Goal: Task Accomplishment & Management: Use online tool/utility

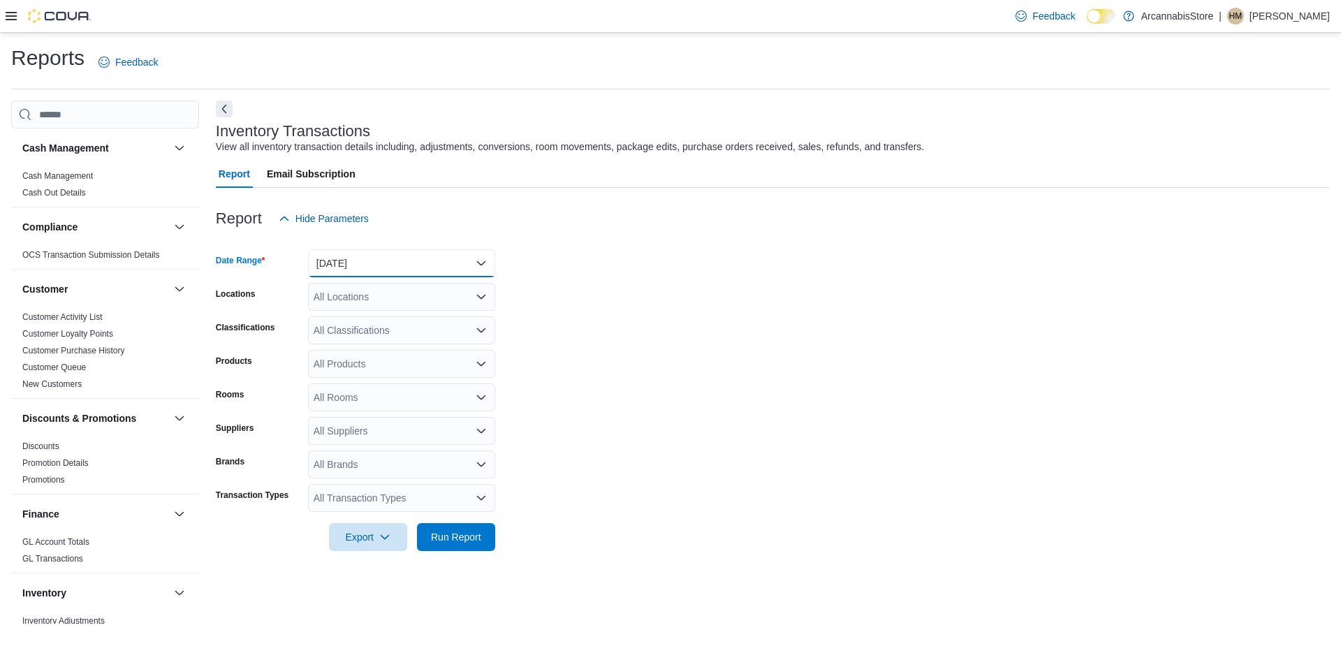
click at [459, 258] on button "[DATE]" at bounding box center [401, 263] width 187 height 28
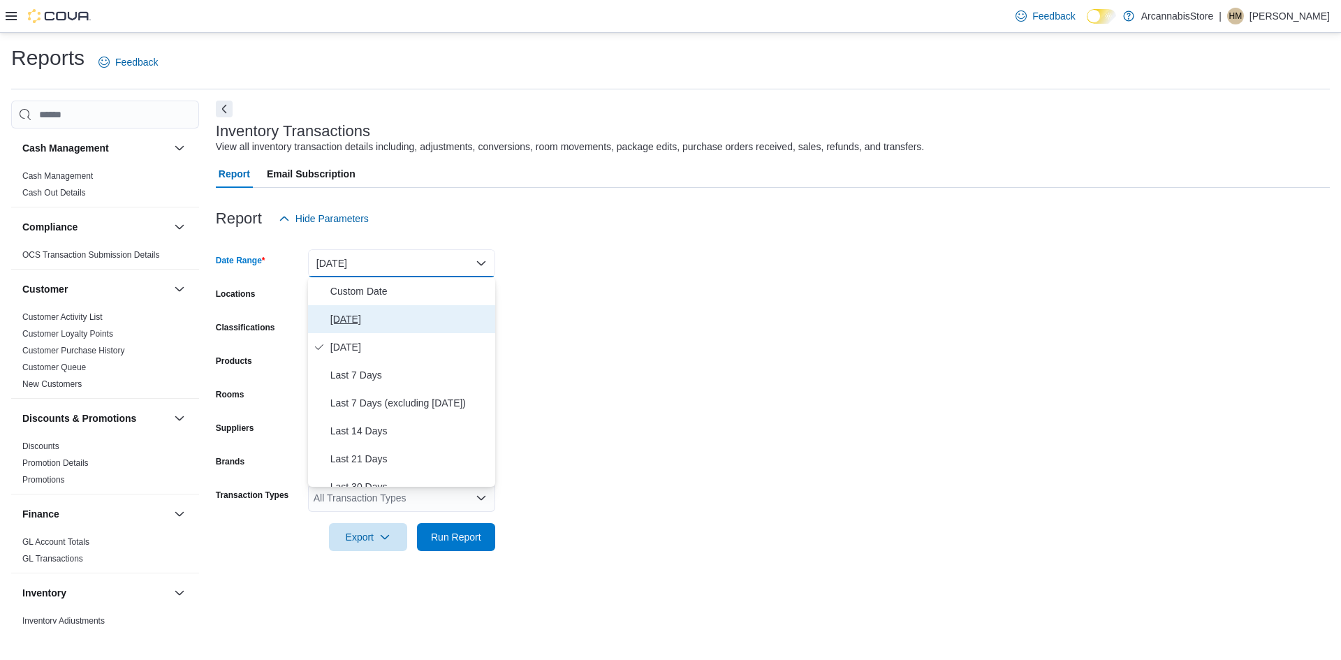
click at [386, 326] on span "[DATE]" at bounding box center [409, 319] width 159 height 17
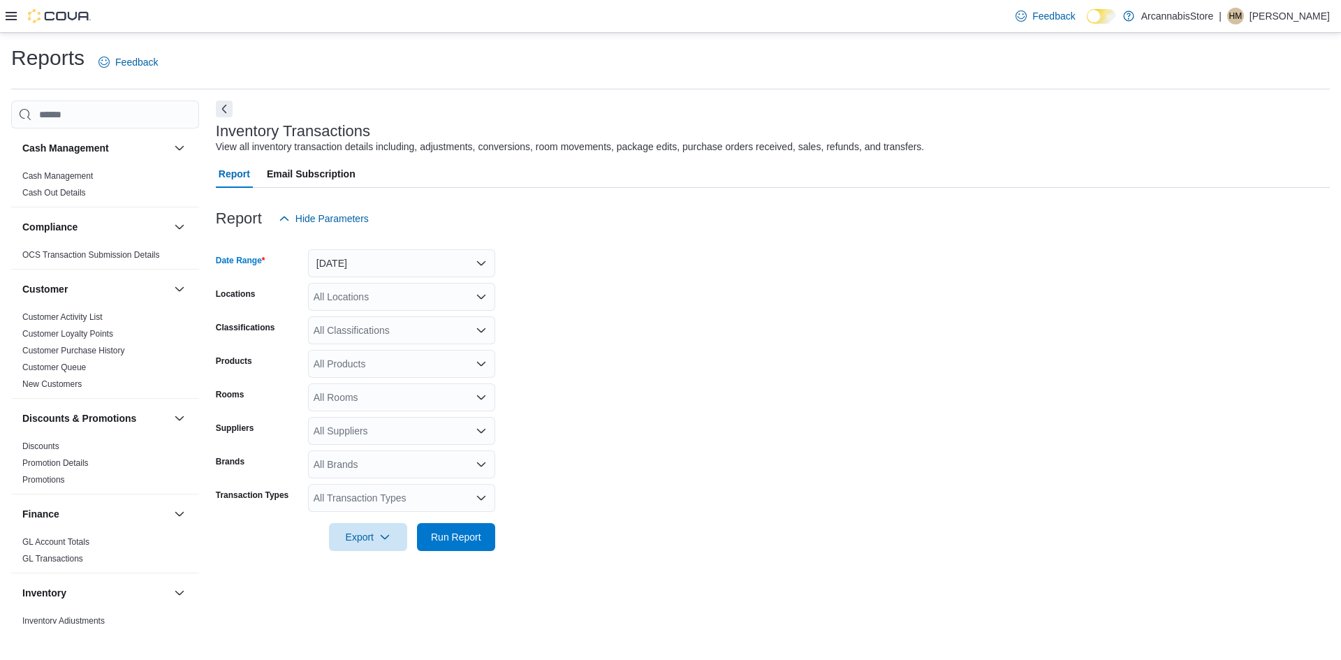
click at [458, 295] on div "All Locations" at bounding box center [401, 297] width 187 height 28
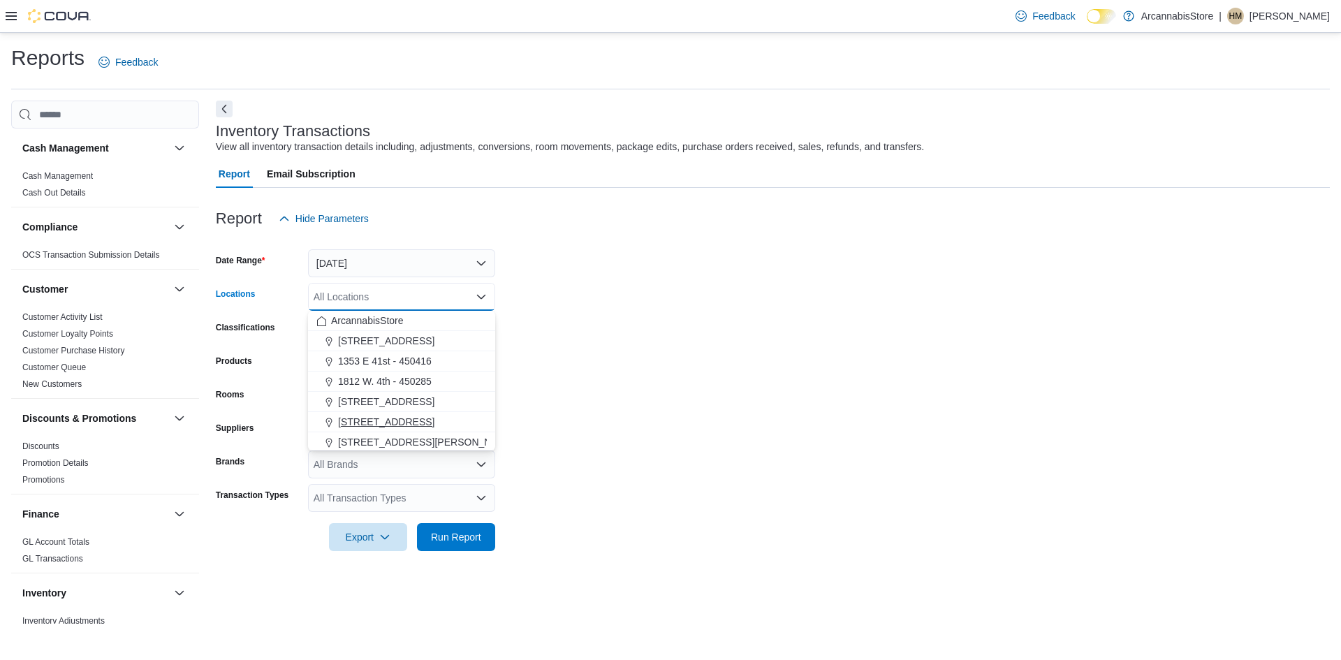
click at [396, 413] on button "[STREET_ADDRESS]" at bounding box center [401, 422] width 187 height 20
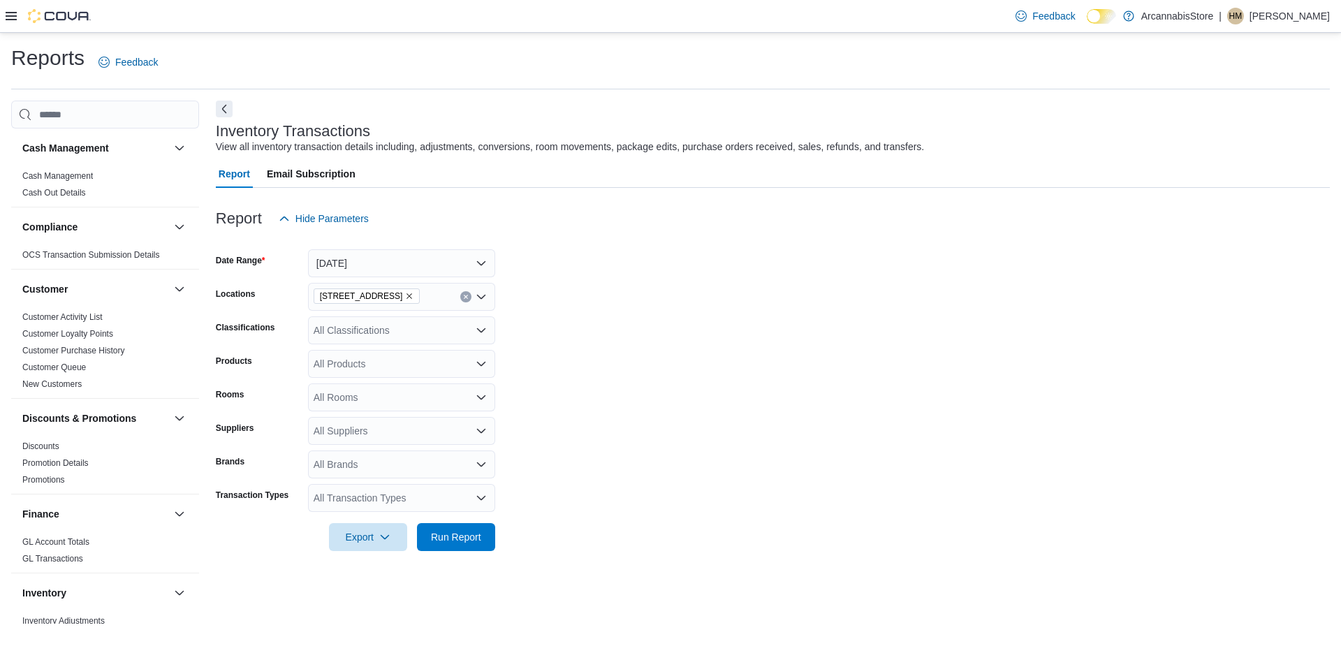
click at [558, 257] on form "Date Range [DATE] Locations [STREET_ADDRESS] Classifications All Classification…" at bounding box center [773, 392] width 1114 height 319
click at [456, 542] on span "Run Report" at bounding box center [456, 537] width 50 height 14
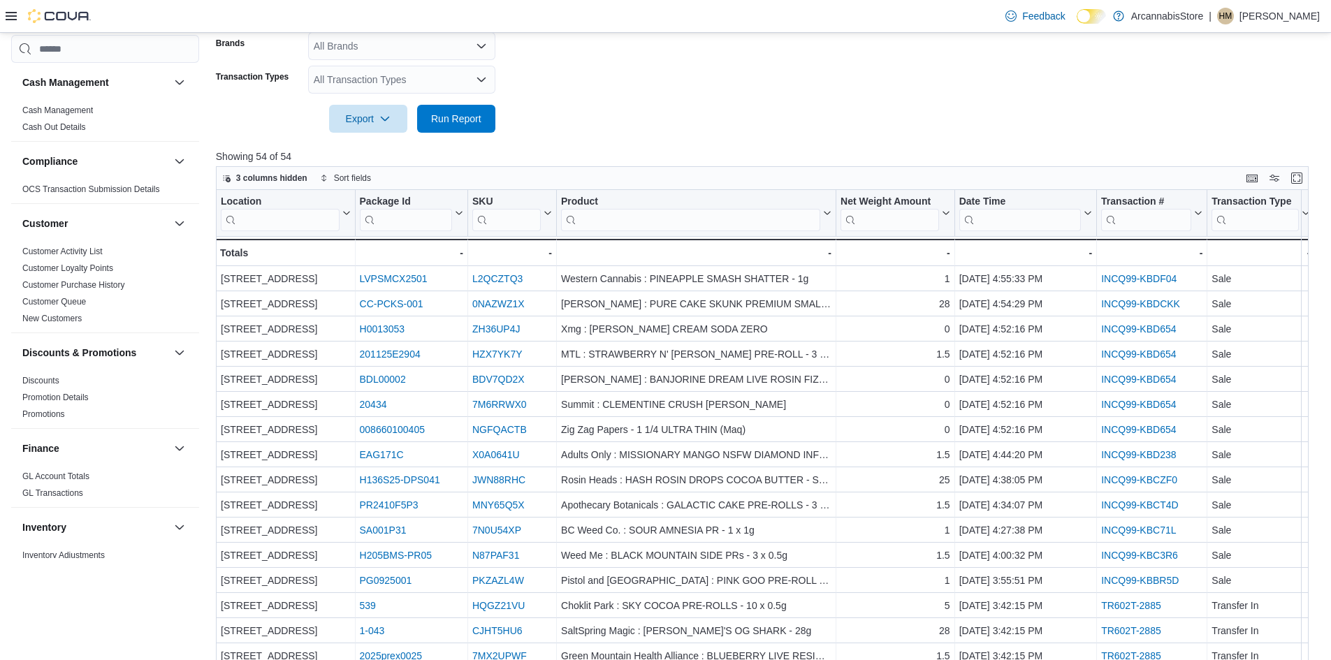
scroll to position [419, 0]
click at [720, 145] on div at bounding box center [768, 140] width 1104 height 17
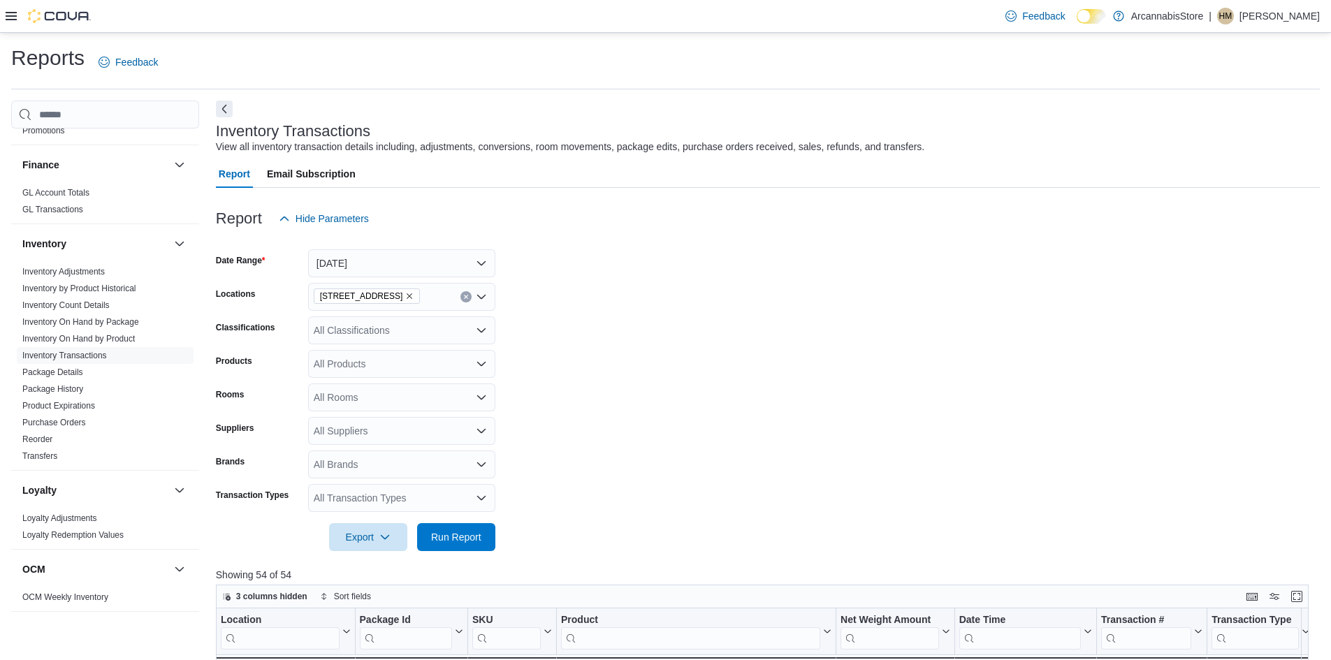
scroll to position [629, 0]
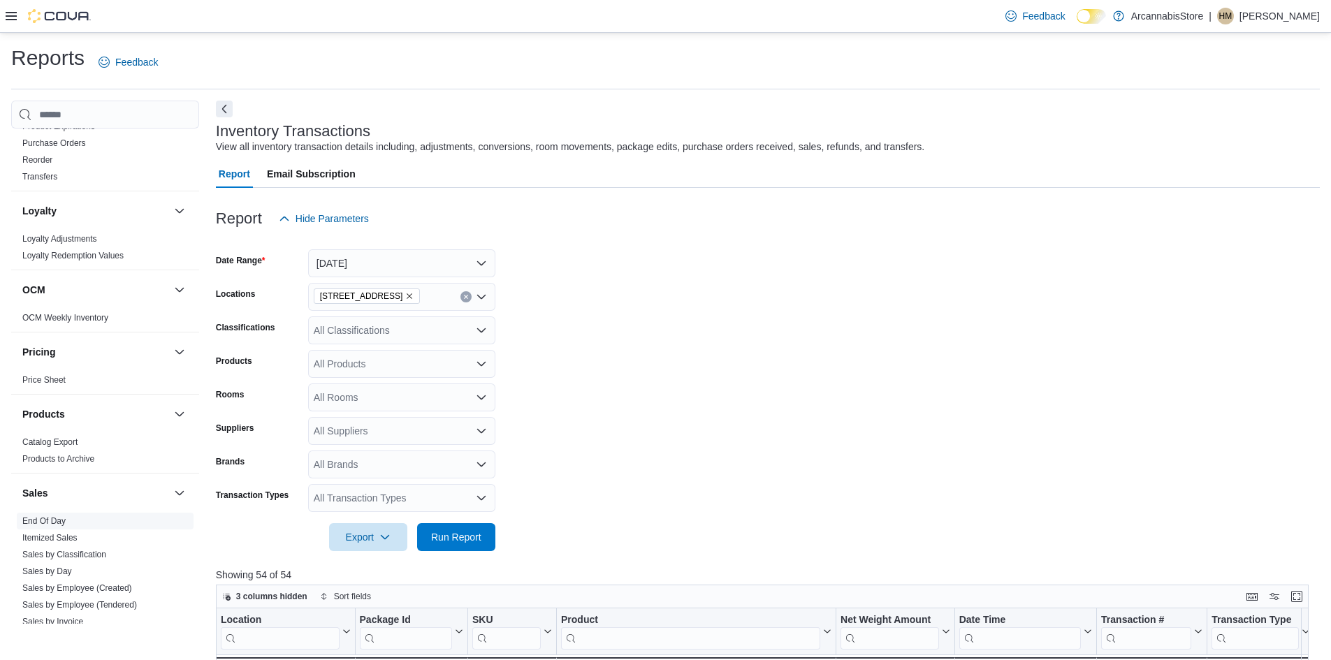
click at [45, 522] on link "End Of Day" at bounding box center [43, 521] width 43 height 10
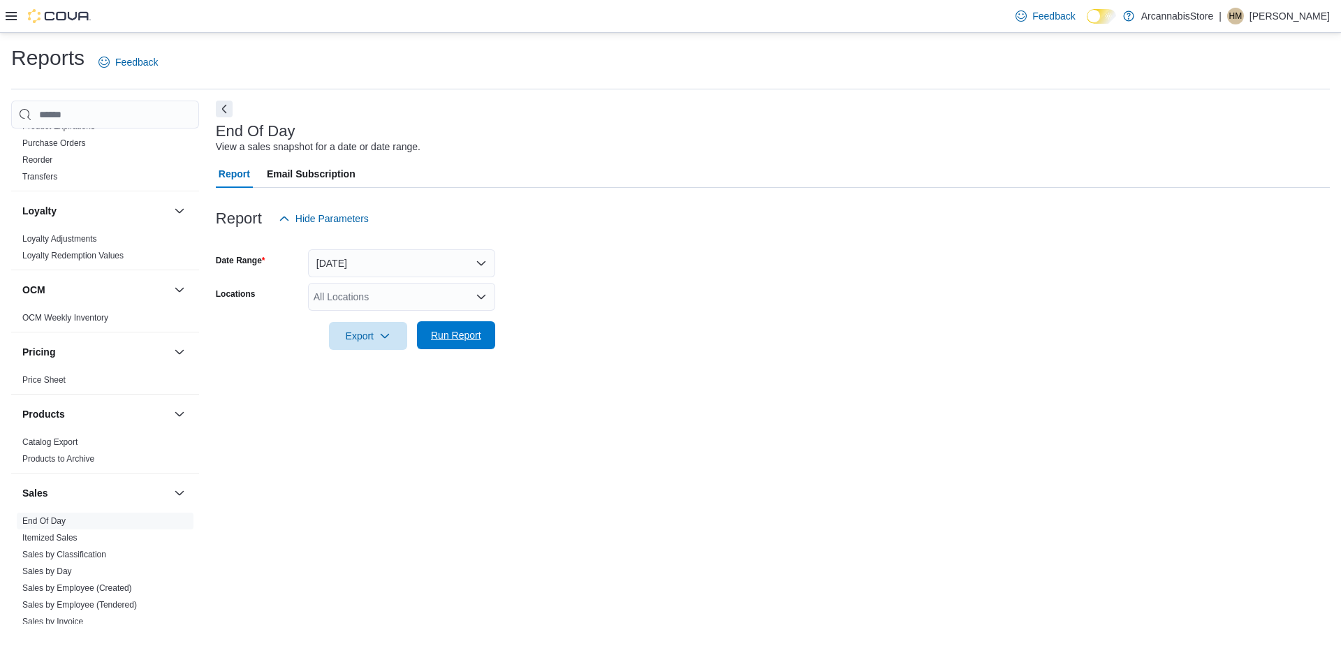
click at [467, 339] on span "Run Report" at bounding box center [456, 335] width 50 height 14
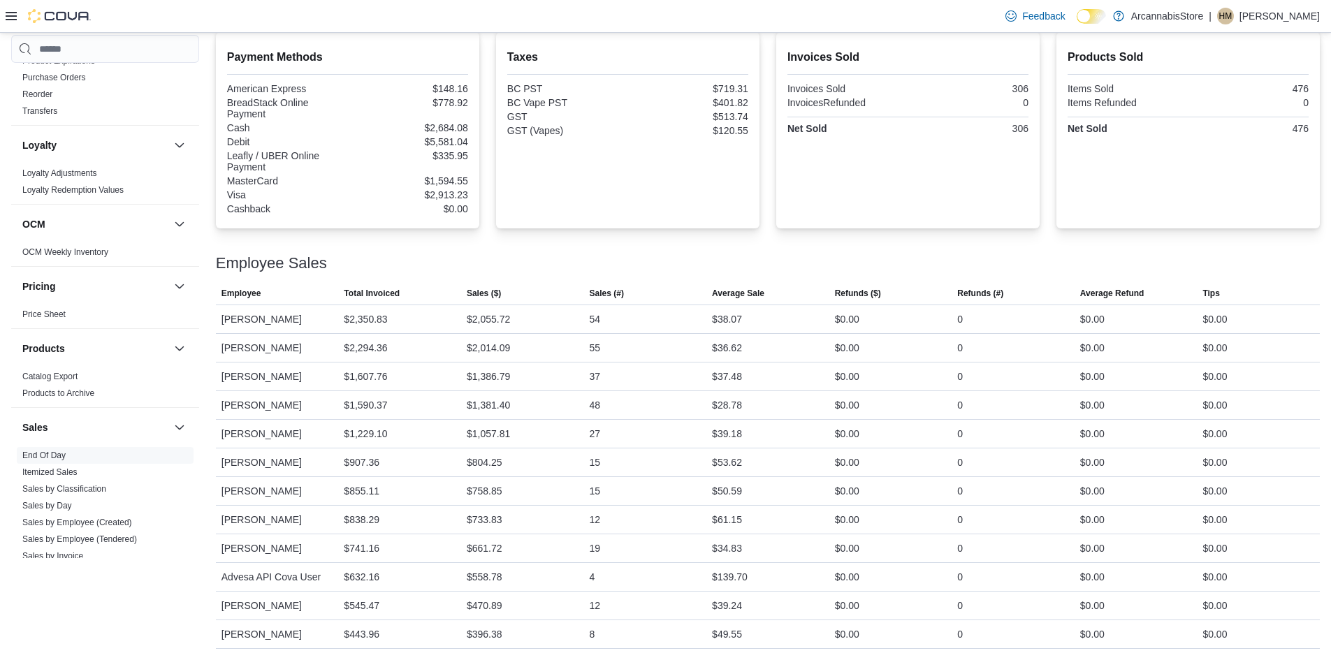
scroll to position [195, 0]
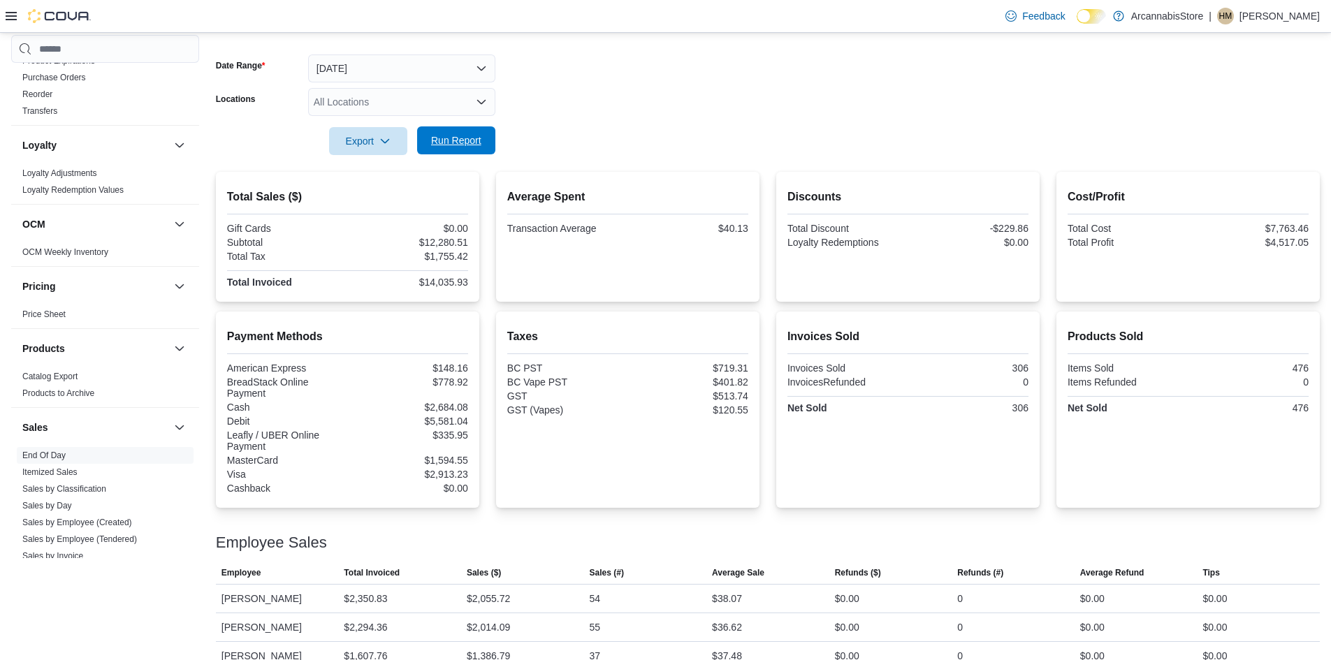
click at [444, 135] on span "Run Report" at bounding box center [456, 140] width 50 height 14
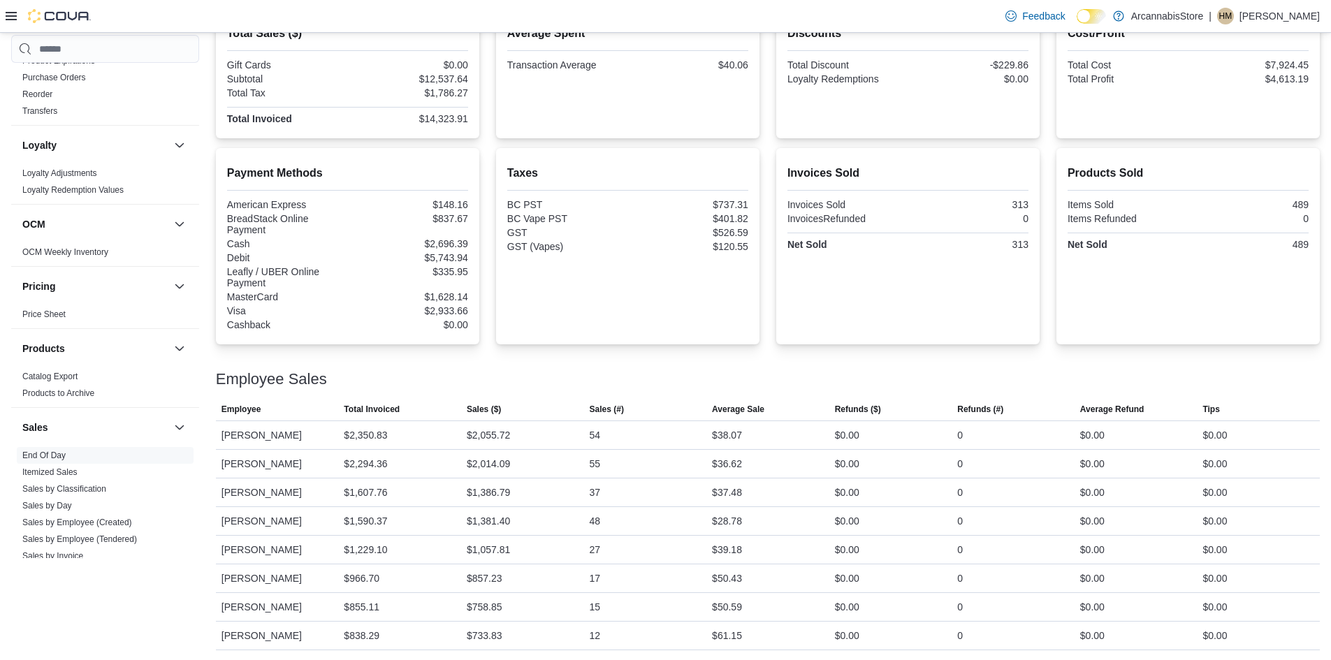
scroll to position [125, 0]
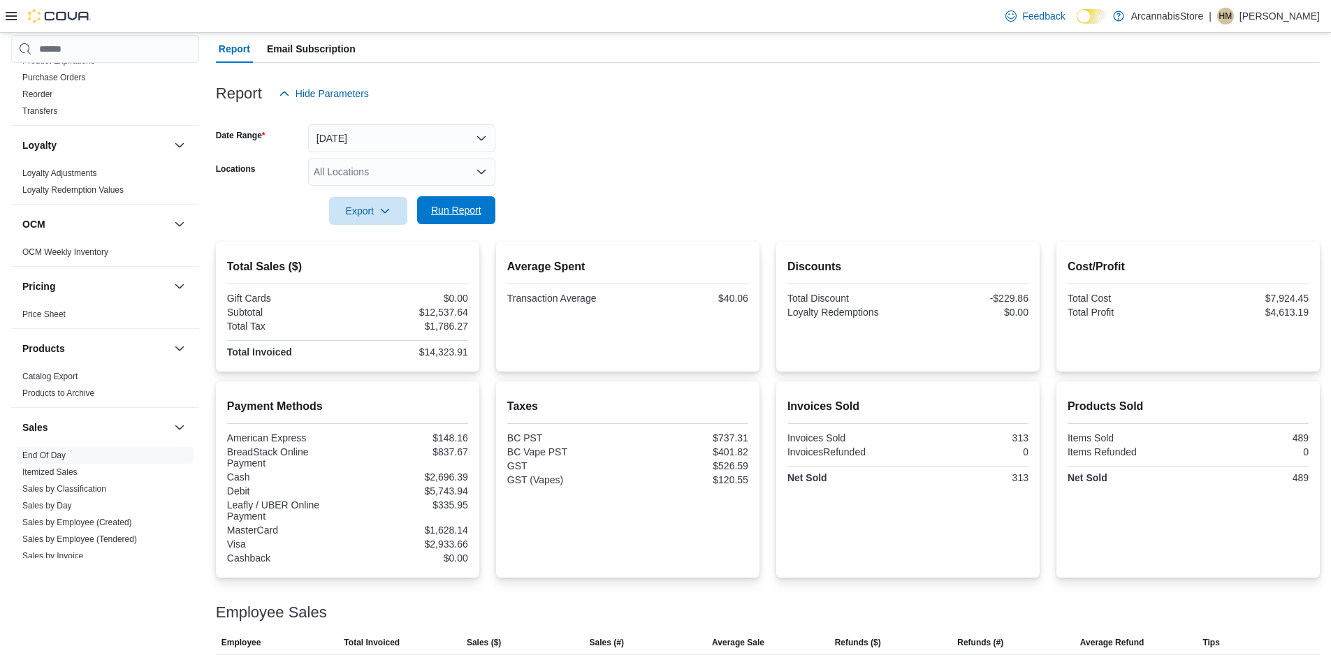
click at [451, 206] on span "Run Report" at bounding box center [456, 210] width 50 height 14
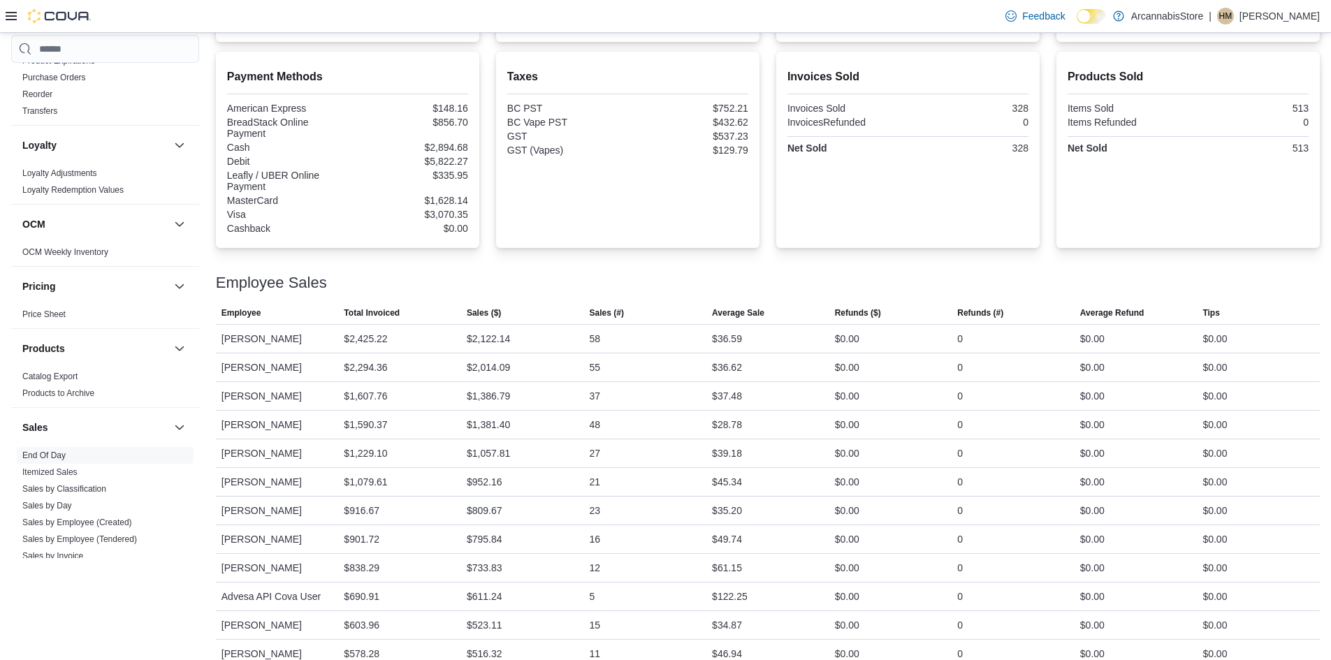
scroll to position [474, 0]
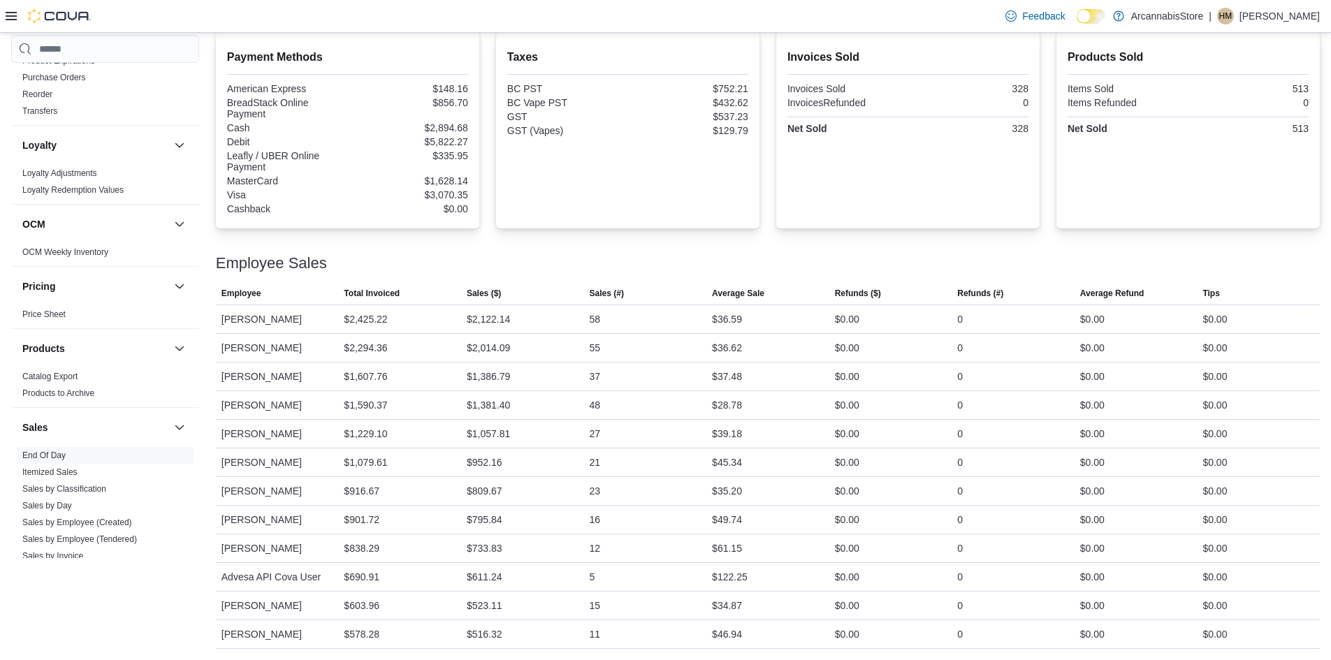
click at [701, 256] on div "Employee Sales" at bounding box center [768, 263] width 1104 height 17
